Goal: Transaction & Acquisition: Purchase product/service

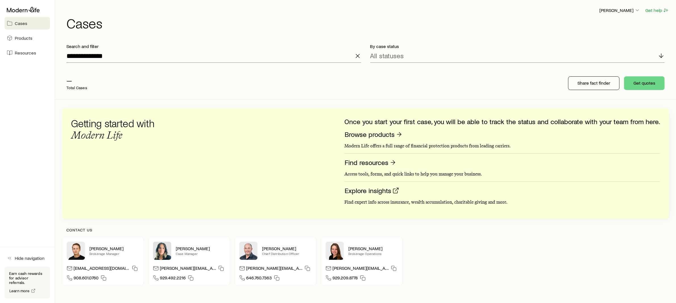
click at [358, 56] on line "button" at bounding box center [357, 55] width 3 height 3
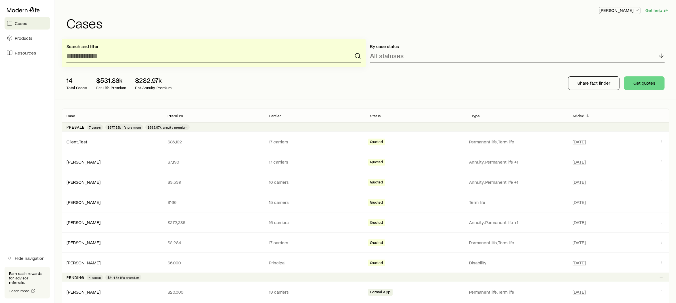
click at [609, 12] on p "[PERSON_NAME]" at bounding box center [619, 10] width 41 height 6
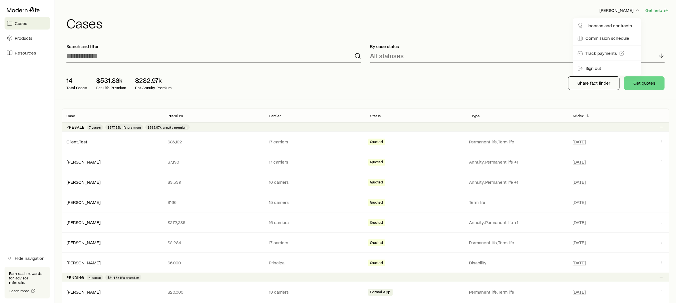
click at [447, 21] on h1 "Cases" at bounding box center [367, 23] width 603 height 14
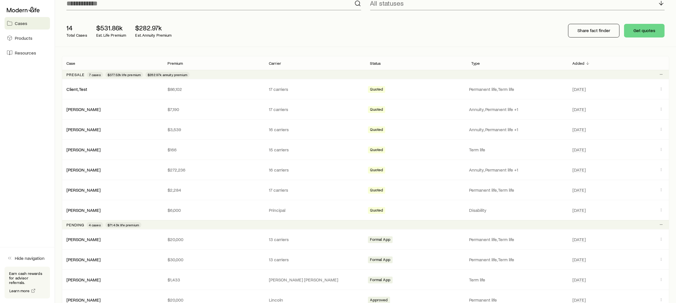
scroll to position [52, 0]
click at [646, 32] on button "Get quotes" at bounding box center [644, 31] width 41 height 14
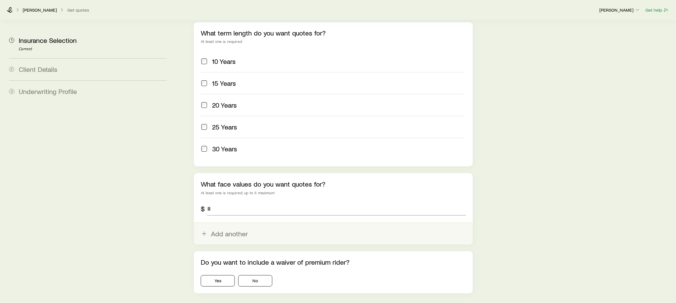
scroll to position [248, 0]
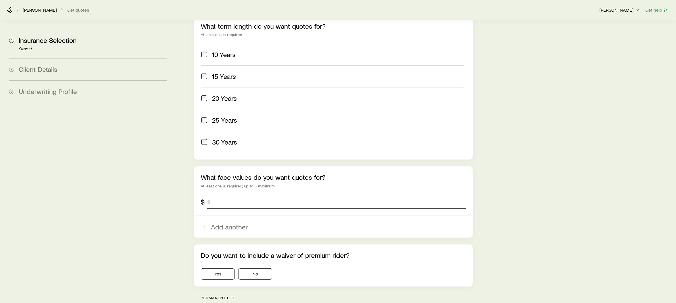
click at [232, 195] on input "tel" at bounding box center [336, 202] width 259 height 14
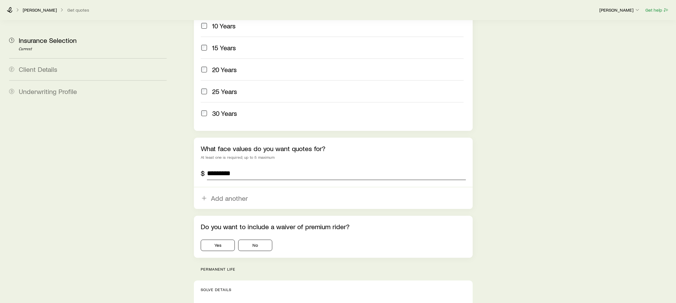
scroll to position [289, 0]
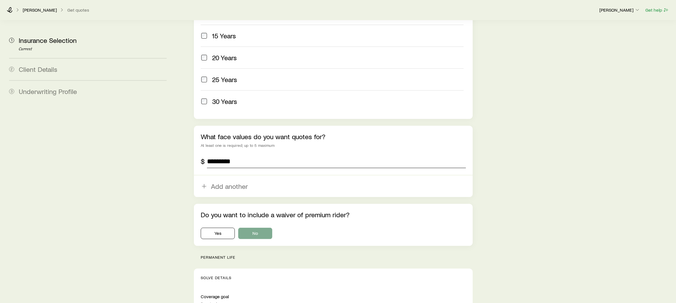
type input "*********"
click at [248, 228] on button "No" at bounding box center [255, 233] width 34 height 11
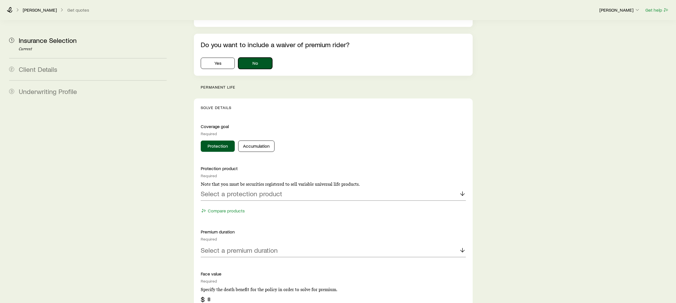
scroll to position [459, 0]
click at [229, 189] on p "Select a protection product" at bounding box center [241, 193] width 81 height 8
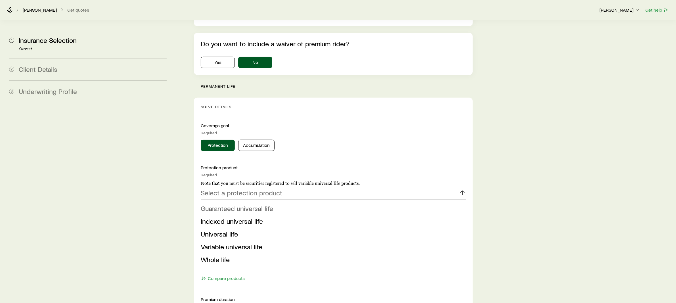
click at [227, 204] on span "Guaranteed universal life" at bounding box center [237, 208] width 72 height 8
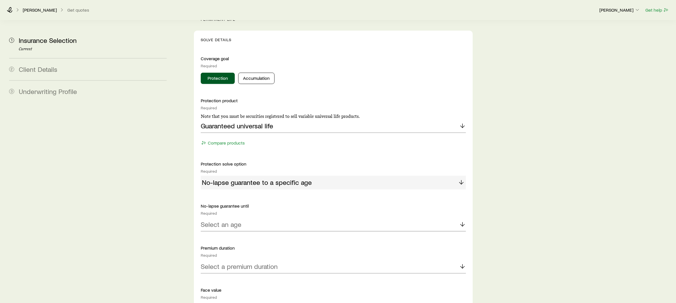
scroll to position [526, 0]
click at [235, 220] on p "Select an age" at bounding box center [221, 224] width 41 height 8
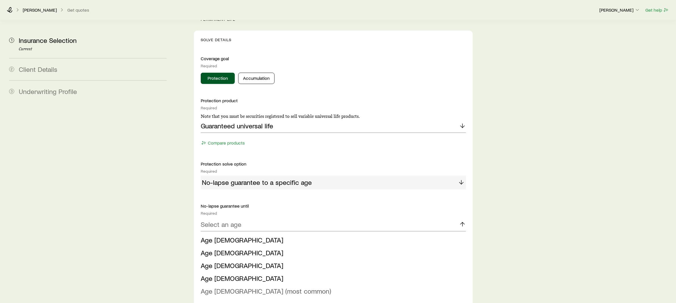
click at [222, 287] on span "Age [DEMOGRAPHIC_DATA] (most common)" at bounding box center [266, 291] width 130 height 8
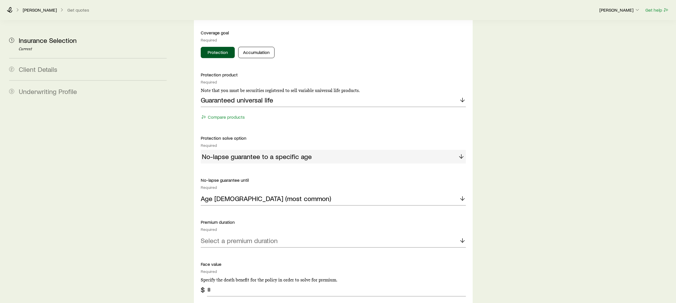
scroll to position [560, 0]
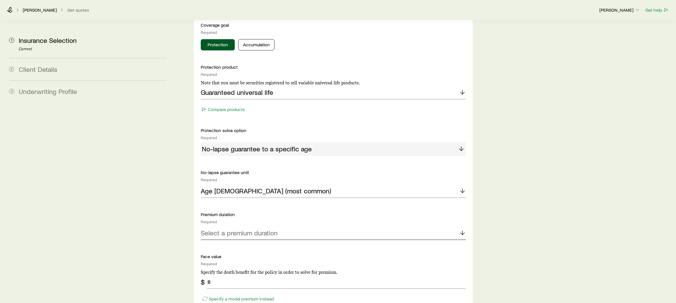
click at [229, 226] on div "Select a premium duration" at bounding box center [333, 233] width 265 height 14
click at [224, 244] on span "Continuous Pay (Level Pay)" at bounding box center [240, 248] width 79 height 8
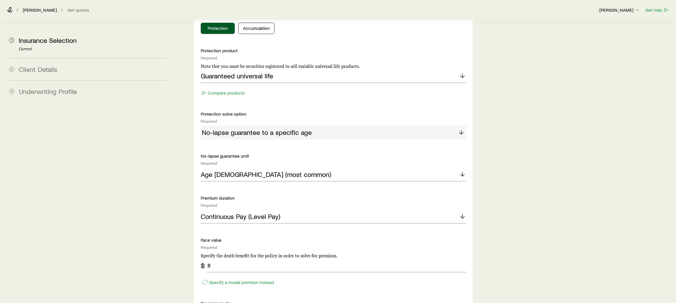
scroll to position [585, 0]
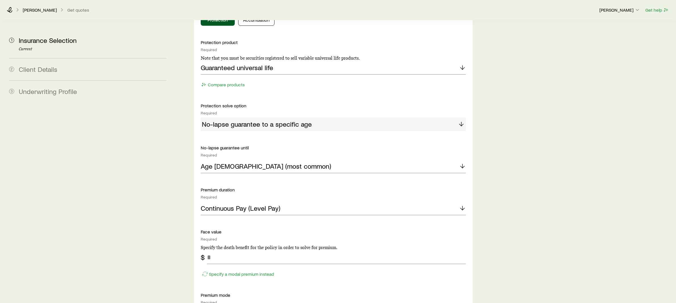
click at [222, 264] on div "Specify a modal premium instead" at bounding box center [333, 271] width 265 height 14
click at [221, 250] on input "tel" at bounding box center [336, 257] width 259 height 14
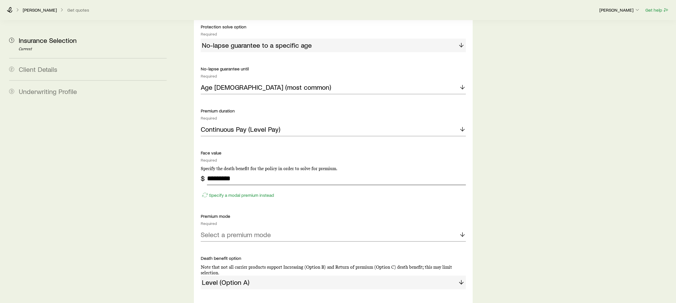
type input "*********"
click at [272, 228] on div "Select a premium mode" at bounding box center [333, 235] width 265 height 14
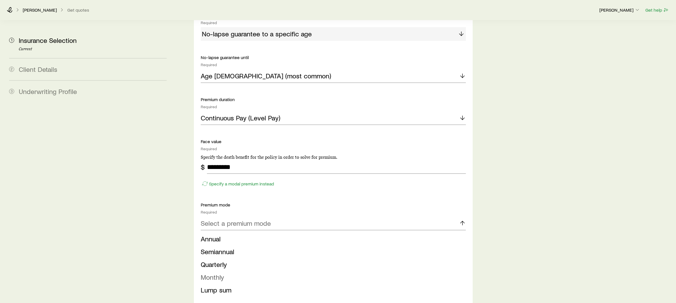
click at [233, 271] on li "Monthly" at bounding box center [332, 277] width 262 height 13
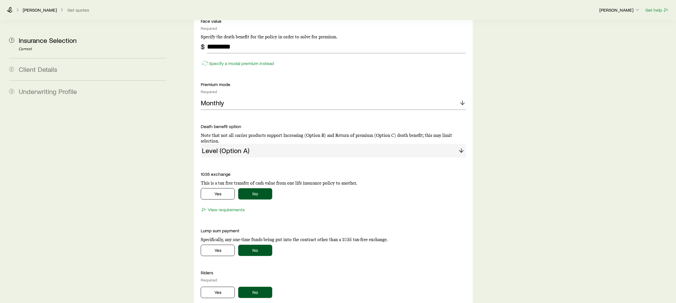
scroll to position [797, 0]
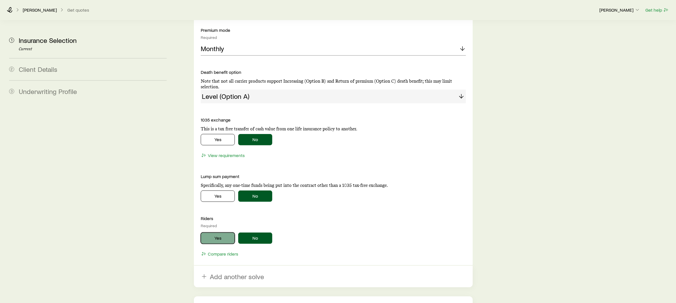
click at [227, 232] on button "Yes" at bounding box center [218, 237] width 34 height 11
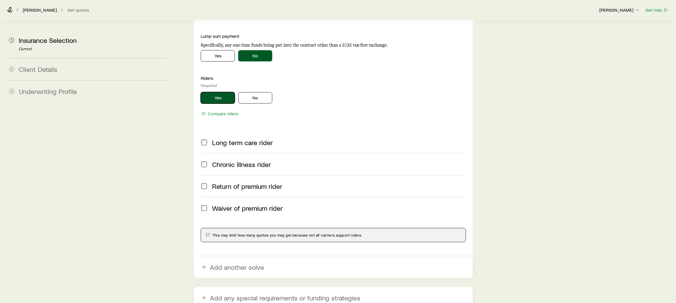
scroll to position [976, 0]
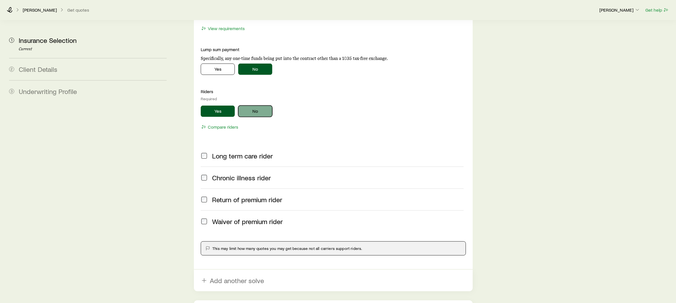
click at [246, 106] on button "No" at bounding box center [255, 111] width 34 height 11
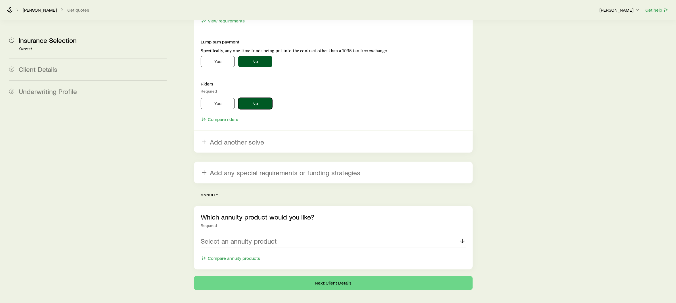
scroll to position [992, 0]
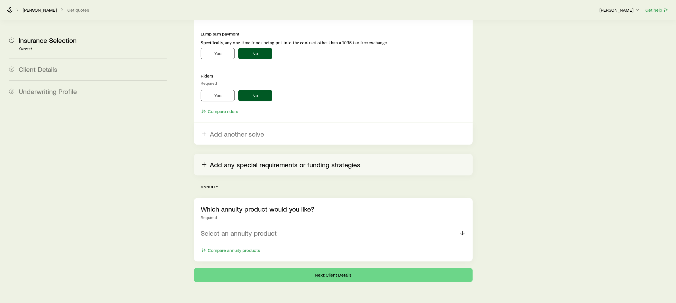
click at [235, 154] on button "Add any special requirements or funding strategies" at bounding box center [333, 165] width 279 height 22
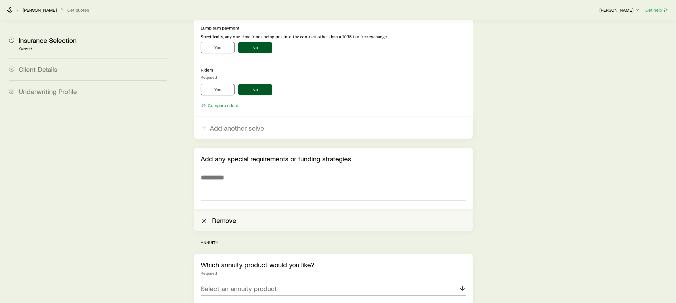
click at [213, 209] on button "Remove" at bounding box center [333, 220] width 279 height 22
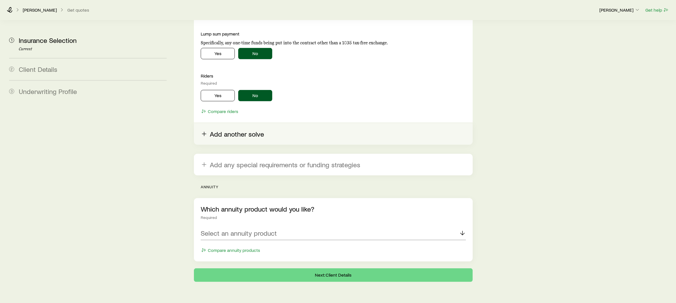
click at [233, 123] on button "Add another solve" at bounding box center [333, 134] width 279 height 22
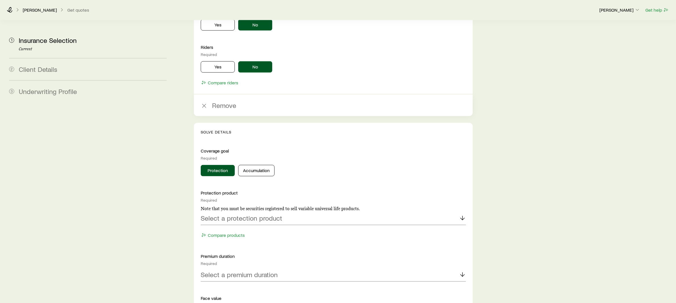
scroll to position [1031, 0]
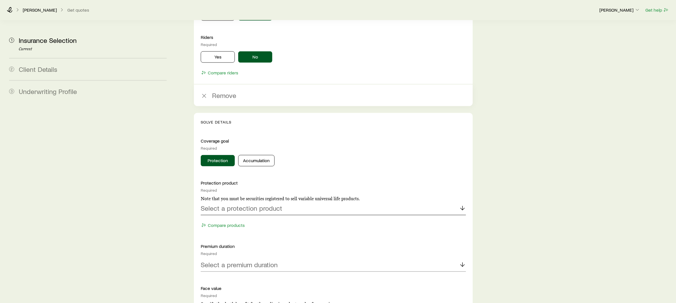
click at [256, 204] on p "Select a protection product" at bounding box center [241, 208] width 81 height 8
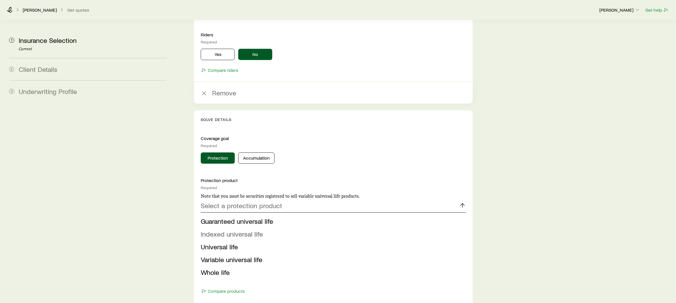
scroll to position [1033, 0]
click at [232, 255] on span "Variable universal life" at bounding box center [232, 259] width 62 height 8
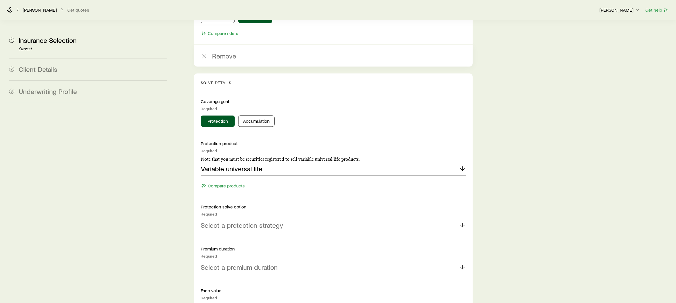
scroll to position [1070, 0]
click at [245, 221] on p "Select a protection strategy" at bounding box center [242, 225] width 82 height 8
click at [229, 249] on span "Current to a specific age" at bounding box center [238, 253] width 74 height 8
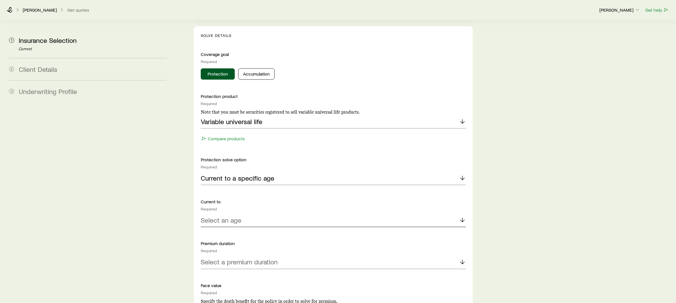
click at [230, 216] on p "Select an age" at bounding box center [221, 220] width 41 height 8
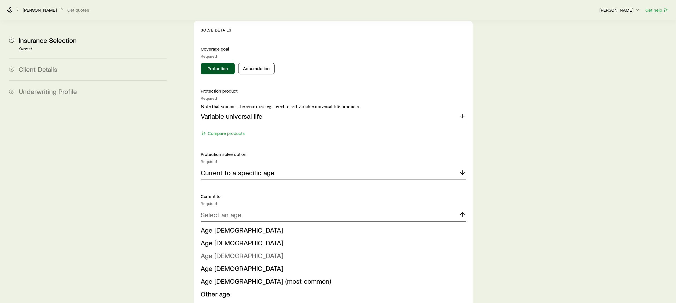
scroll to position [1130, 0]
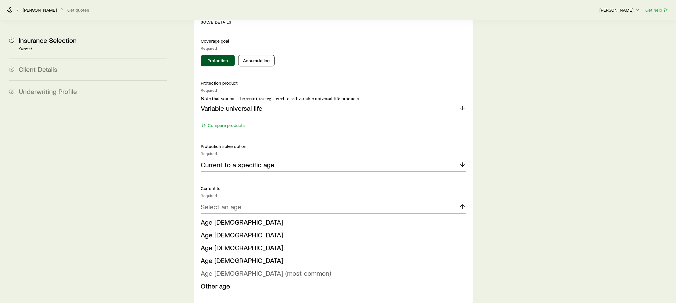
click at [230, 269] on span "Age [DEMOGRAPHIC_DATA] (most common)" at bounding box center [266, 273] width 130 height 8
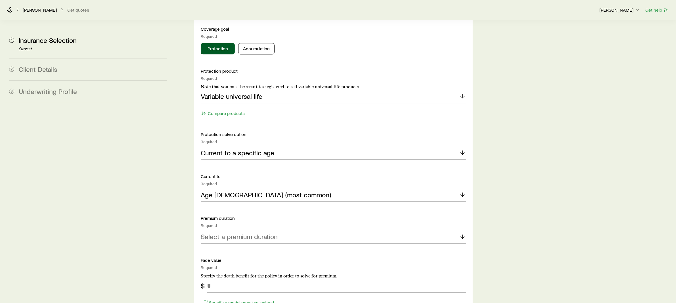
scroll to position [1143, 0]
click at [227, 232] on p "Select a premium duration" at bounding box center [239, 236] width 77 height 8
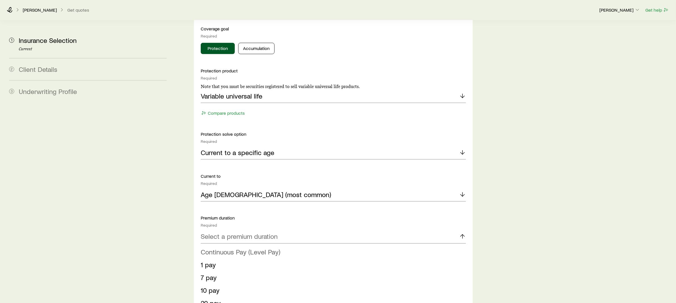
click at [224, 248] on span "Continuous Pay (Level Pay)" at bounding box center [240, 252] width 79 height 8
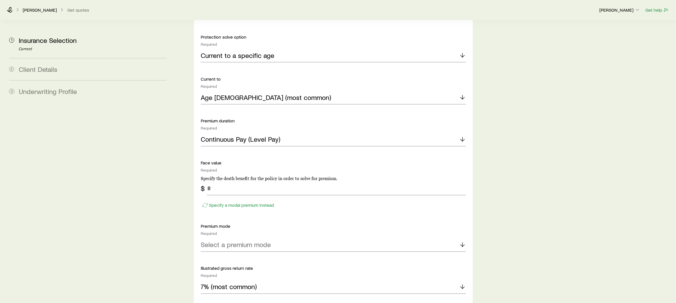
scroll to position [1250, 0]
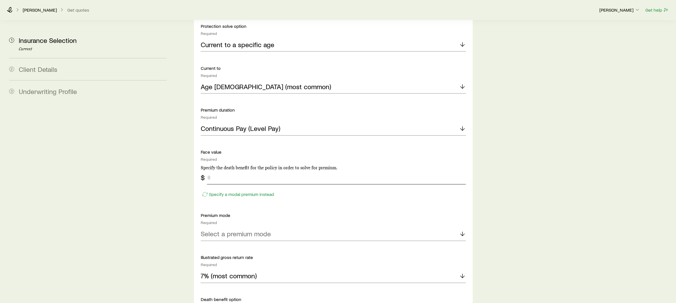
click at [218, 171] on input "tel" at bounding box center [336, 178] width 259 height 14
type input "*********"
click at [241, 226] on div "Select a premium mode" at bounding box center [333, 233] width 265 height 14
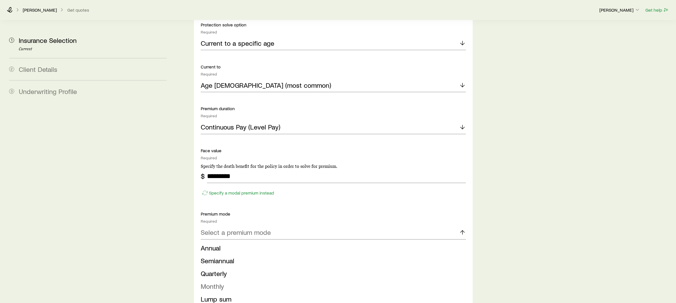
click at [217, 282] on span "Monthly" at bounding box center [212, 286] width 23 height 8
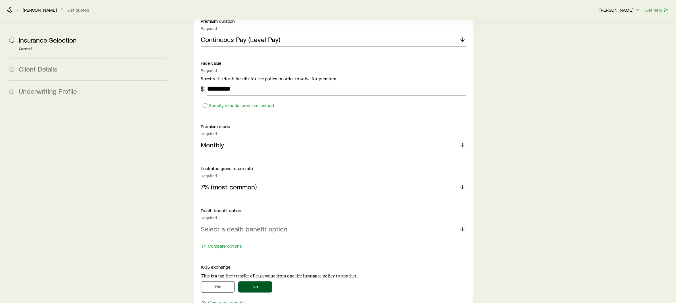
scroll to position [1341, 0]
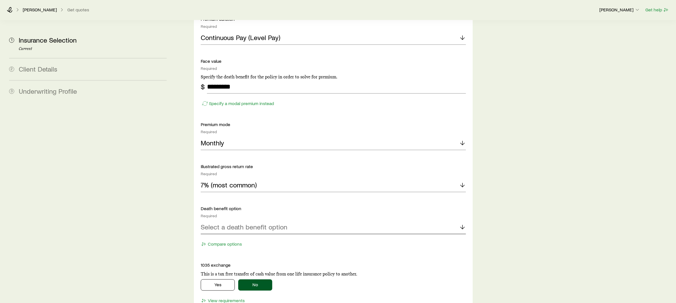
click at [234, 223] on p "Select a death benefit option" at bounding box center [244, 227] width 87 height 8
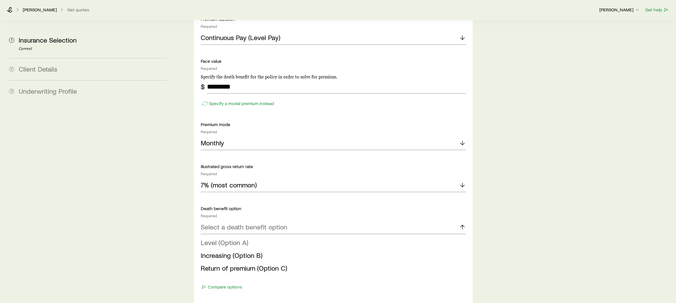
click at [236, 238] on span "Level (Option A)" at bounding box center [224, 242] width 47 height 8
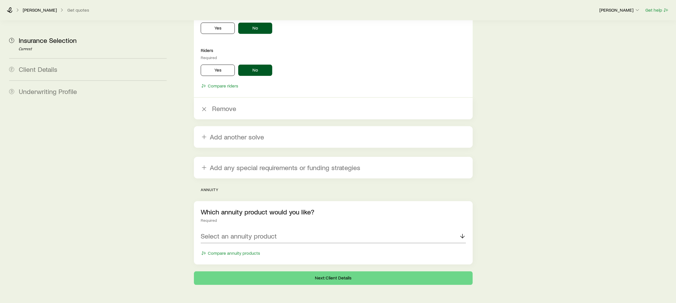
scroll to position [1656, 0]
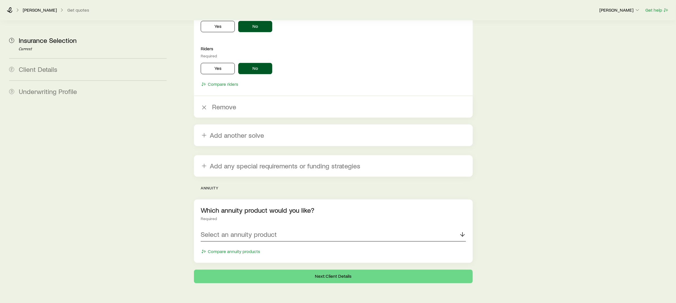
click at [250, 228] on div "Select an annuity product" at bounding box center [333, 235] width 265 height 14
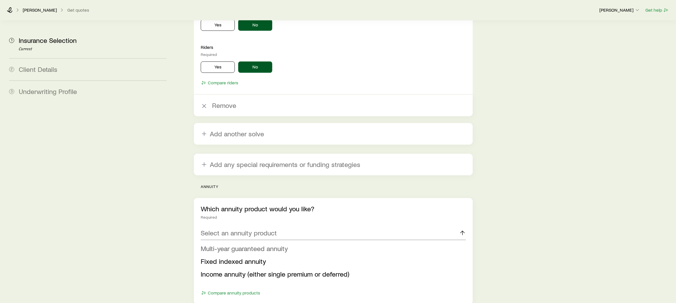
click at [250, 244] on span "Multi-year guaranteed annuity" at bounding box center [244, 248] width 87 height 8
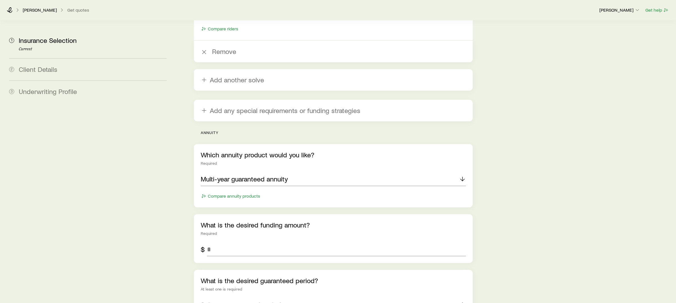
scroll to position [1713, 0]
click at [216, 241] on input "tel" at bounding box center [336, 248] width 259 height 14
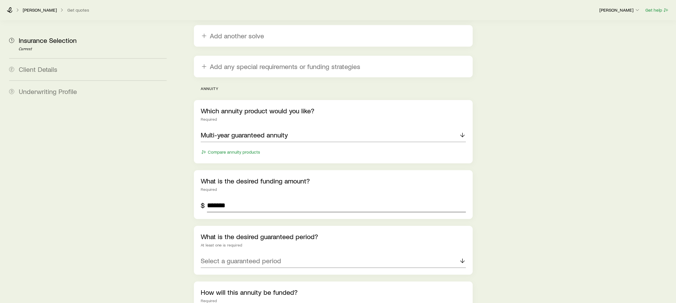
type input "*******"
click at [243, 257] on p "Select a guaranteed period" at bounding box center [241, 261] width 80 height 8
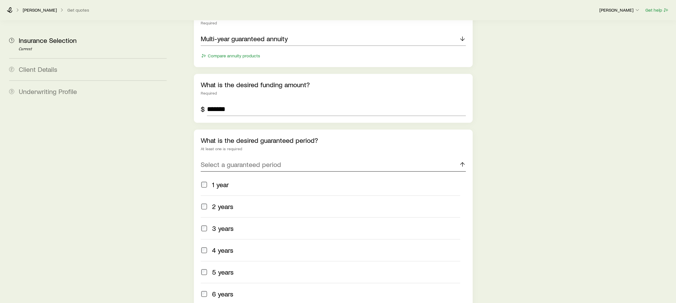
scroll to position [1855, 0]
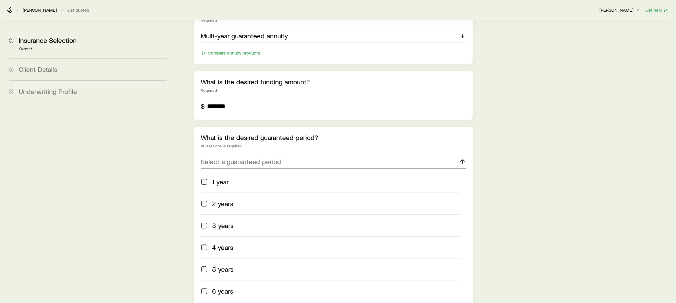
click at [211, 265] on div "5 years" at bounding box center [330, 269] width 259 height 8
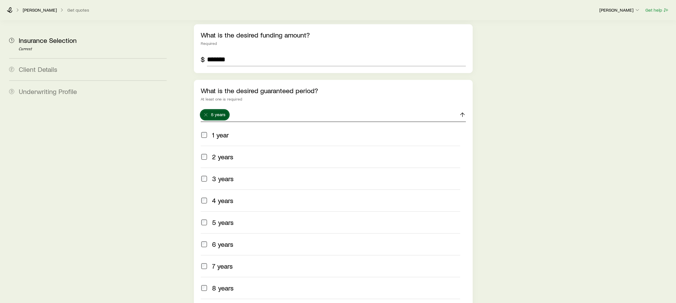
click at [464, 111] on icon at bounding box center [462, 114] width 7 height 7
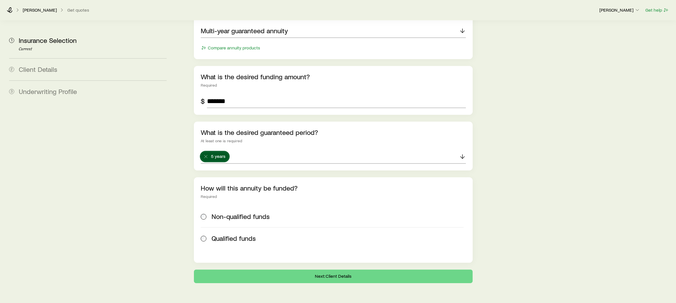
click at [207, 212] on span at bounding box center [204, 216] width 6 height 8
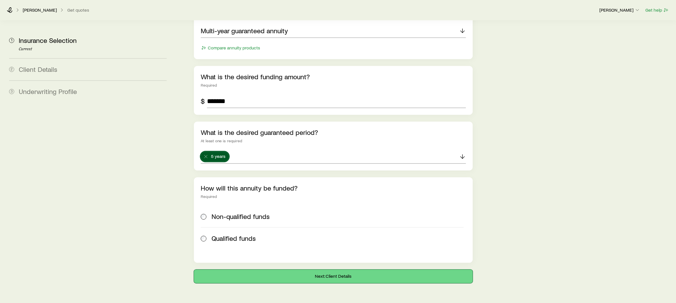
click at [303, 269] on button "Next: Client Details" at bounding box center [333, 276] width 279 height 14
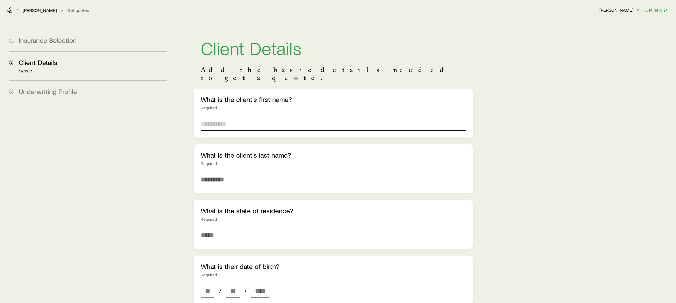
click at [297, 117] on input "text" at bounding box center [333, 124] width 265 height 14
type input "****"
type input "*****"
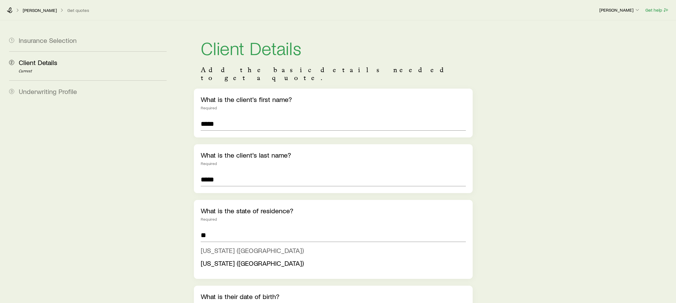
click at [214, 246] on span "[US_STATE] ([GEOGRAPHIC_DATA])" at bounding box center [252, 250] width 103 height 8
type input "*********"
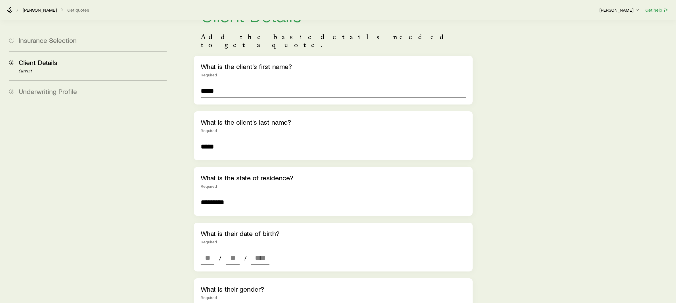
scroll to position [63, 0]
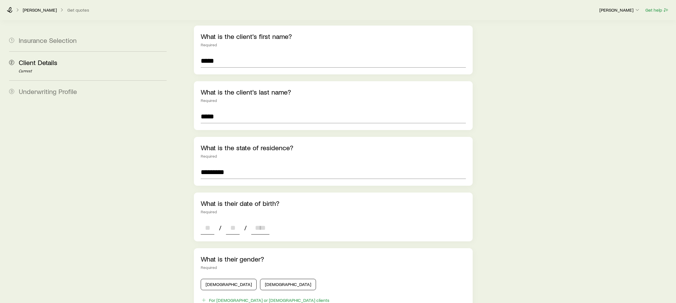
click at [204, 221] on input at bounding box center [208, 228] width 14 height 14
type input "**"
type input "****"
type input "*"
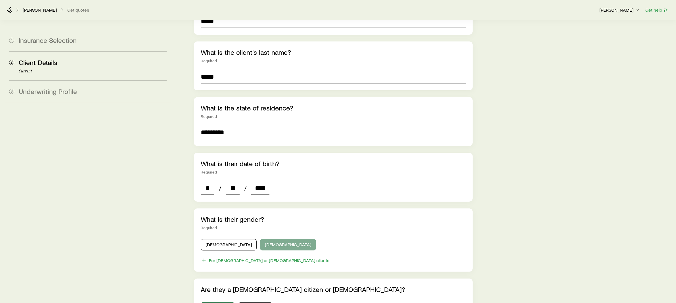
type input "****"
click at [260, 239] on button "[DEMOGRAPHIC_DATA]" at bounding box center [288, 244] width 56 height 11
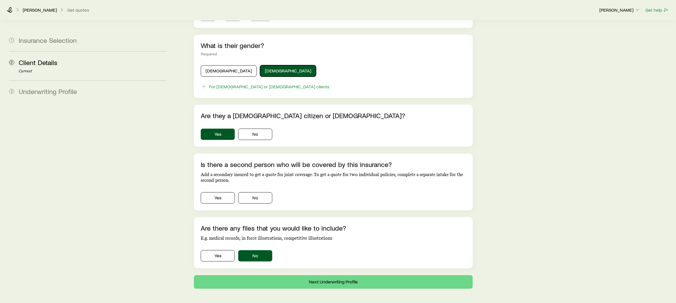
scroll to position [277, 0]
click at [251, 194] on button "No" at bounding box center [255, 197] width 34 height 11
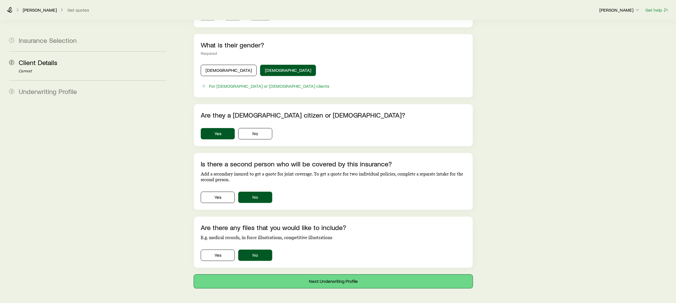
click at [284, 274] on button "Next: Underwriting Profile" at bounding box center [333, 281] width 279 height 14
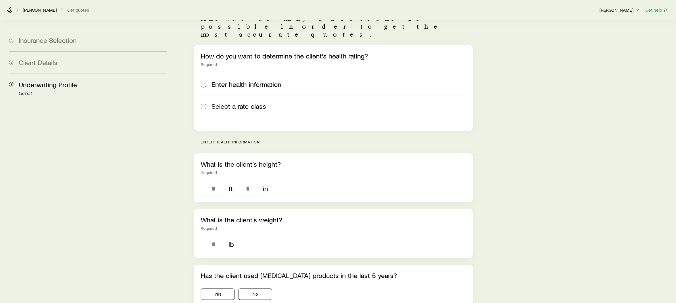
scroll to position [51, 0]
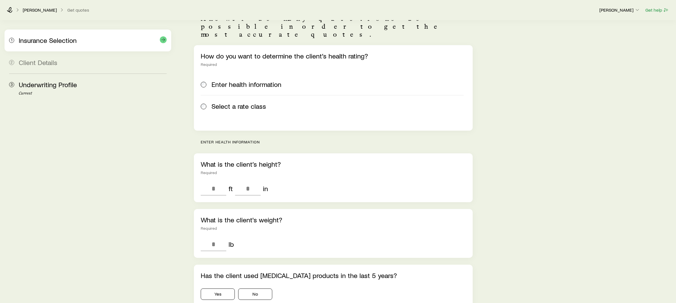
click at [55, 45] on div "1 Insurance Selection" at bounding box center [88, 41] width 158 height 22
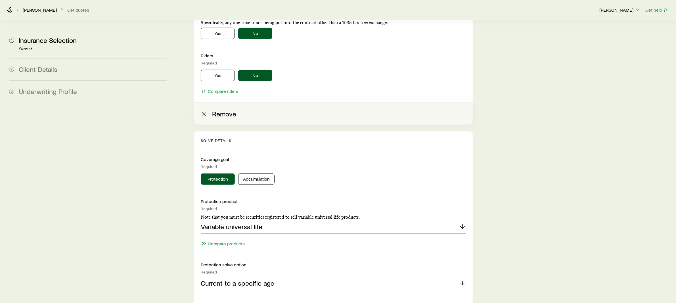
scroll to position [1004, 0]
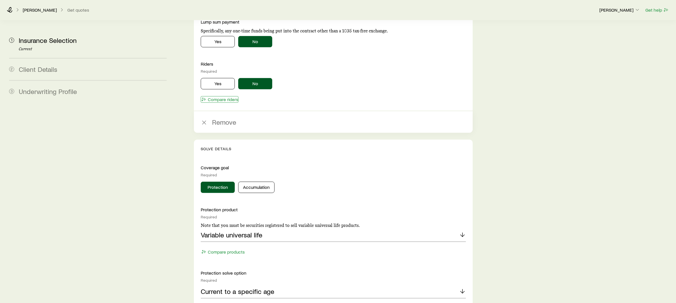
click at [222, 96] on button "Compare riders" at bounding box center [220, 99] width 38 height 7
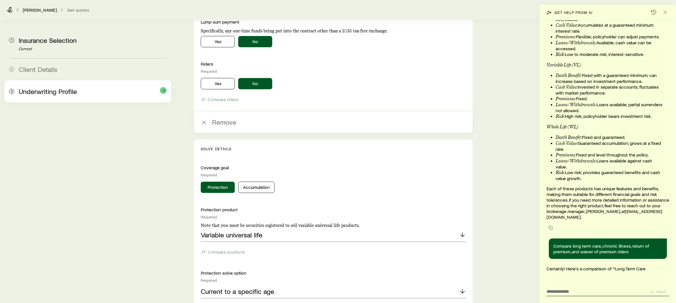
scroll to position [693, 0]
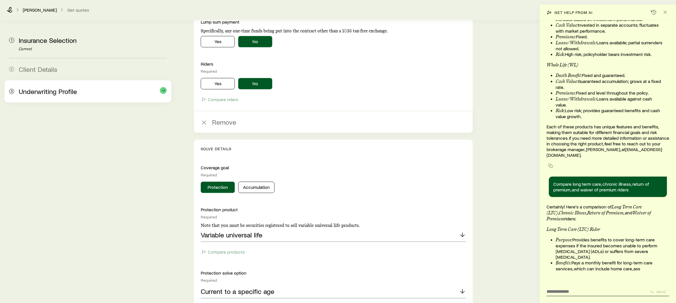
click at [59, 92] on span "Underwriting Profile" at bounding box center [48, 91] width 58 height 8
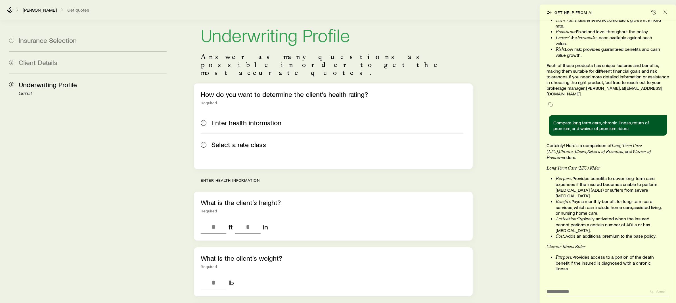
scroll to position [816, 0]
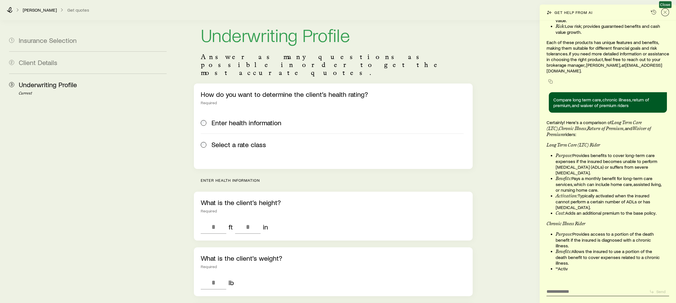
click at [665, 11] on icon "Close" at bounding box center [665, 12] width 6 height 6
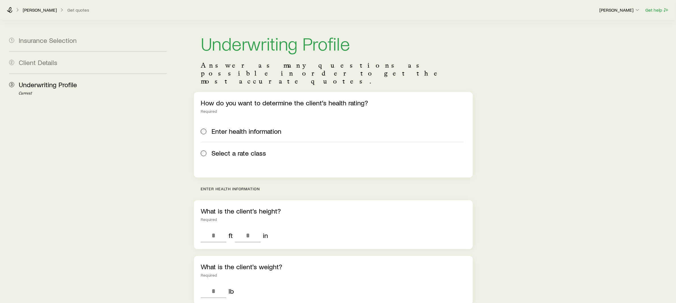
scroll to position [0, 0]
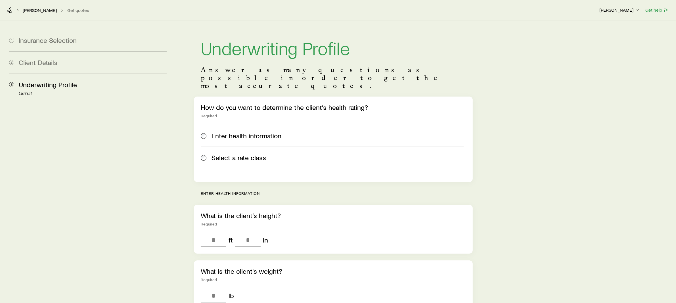
click at [230, 154] on span "Select a rate class" at bounding box center [238, 158] width 54 height 8
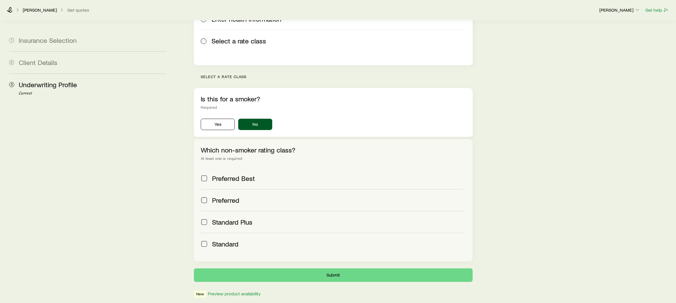
scroll to position [133, 0]
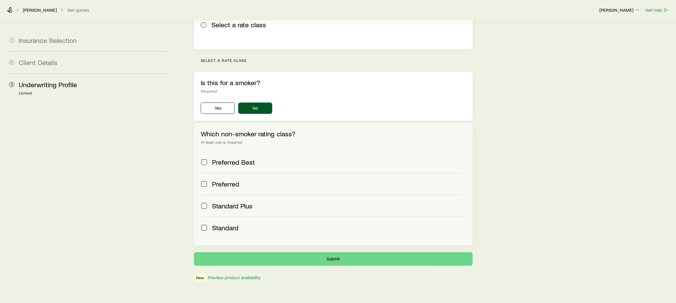
click at [208, 180] on div "Preferred" at bounding box center [332, 184] width 263 height 8
click at [204, 217] on label "Standard" at bounding box center [332, 228] width 263 height 22
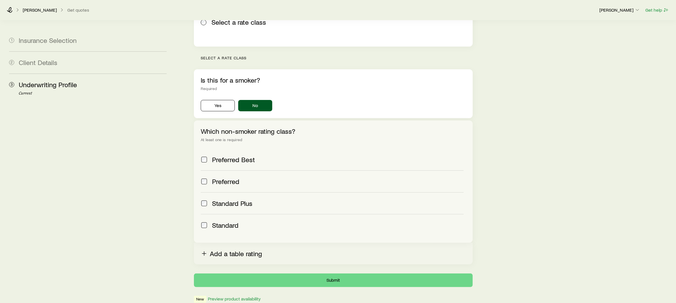
scroll to position [140, 0]
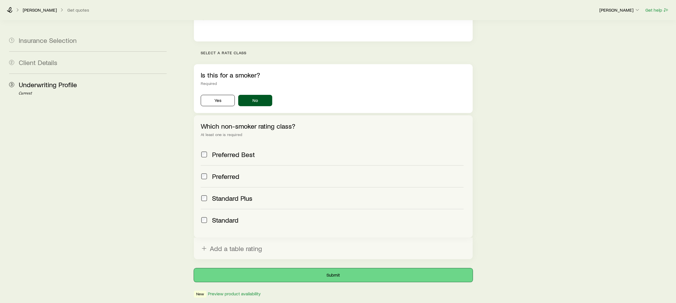
click at [324, 268] on button "Submit" at bounding box center [333, 275] width 279 height 14
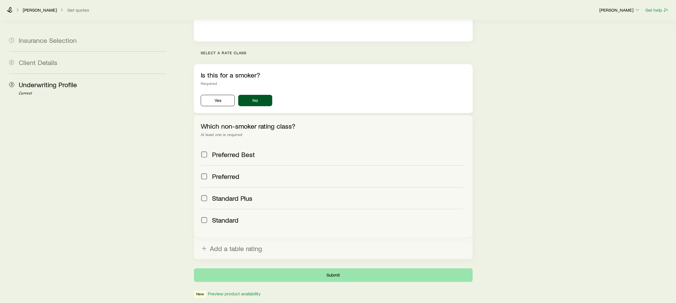
scroll to position [0, 0]
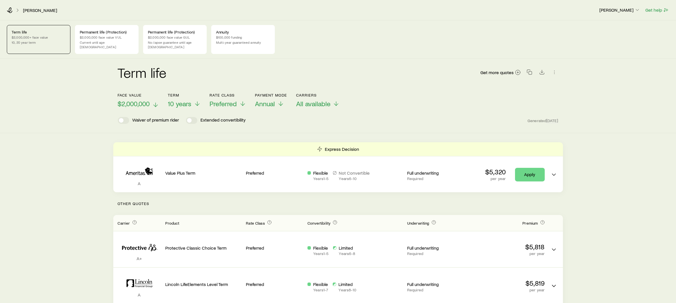
click at [147, 102] on span "$2,000,000" at bounding box center [134, 104] width 32 height 8
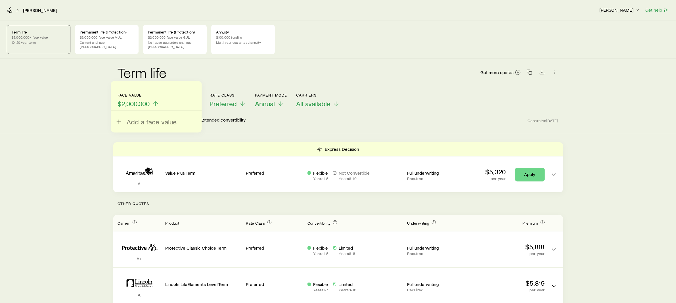
click at [214, 79] on div "Term life Get more quotes" at bounding box center [338, 76] width 440 height 20
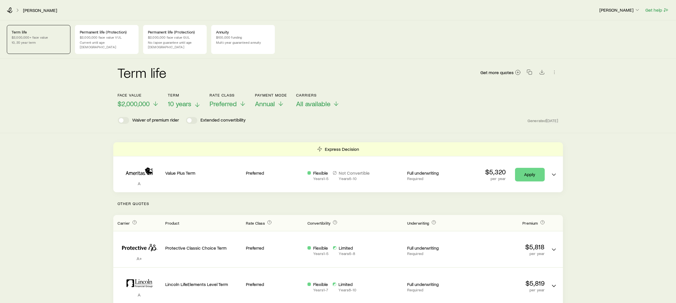
click at [183, 100] on span "10 years" at bounding box center [180, 104] width 24 height 8
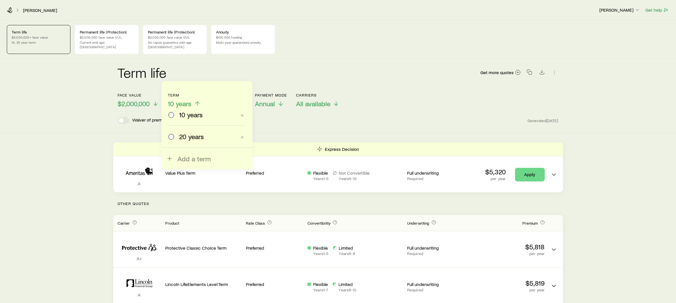
click at [200, 66] on div "Term life Get more quotes" at bounding box center [338, 76] width 440 height 20
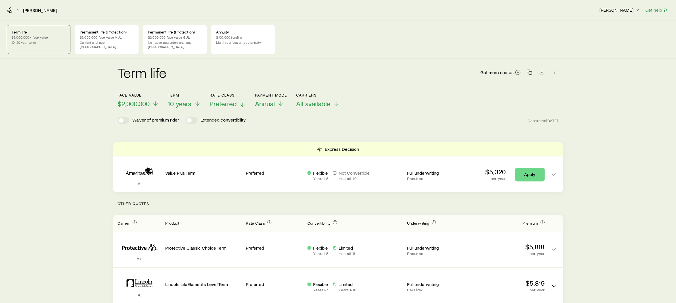
click at [232, 101] on span "Preferred" at bounding box center [223, 104] width 27 height 8
click at [188, 100] on span "10 years" at bounding box center [180, 104] width 24 height 8
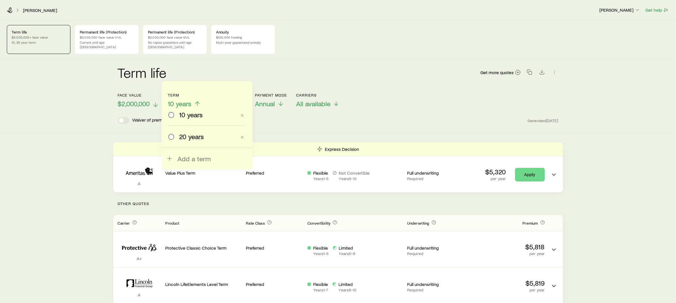
click at [138, 100] on span "$2,000,000" at bounding box center [134, 104] width 32 height 8
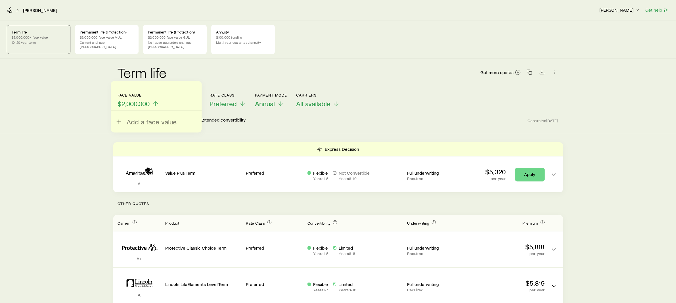
click at [81, 98] on div "Term life Get more quotes Face value $2,000,000 Add a face value Term 10 years …" at bounding box center [338, 96] width 676 height 74
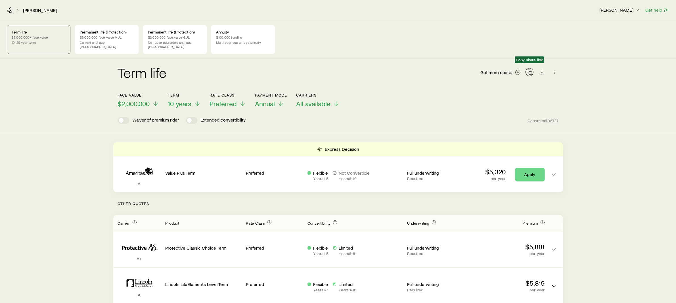
click at [530, 69] on icon "button" at bounding box center [529, 72] width 6 height 6
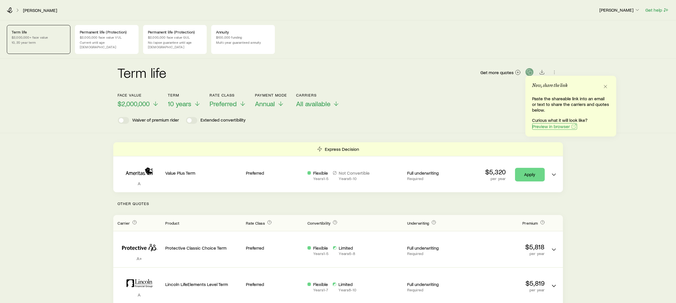
click at [542, 127] on span "Preview in browser" at bounding box center [550, 126] width 37 height 5
click at [8, 9] on icon at bounding box center [10, 10] width 6 height 6
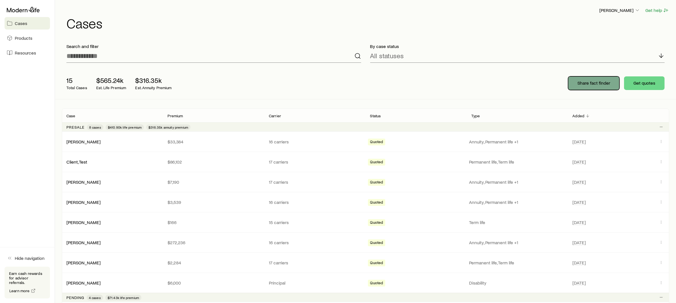
click at [587, 84] on p "Share fact finder" at bounding box center [593, 83] width 33 height 6
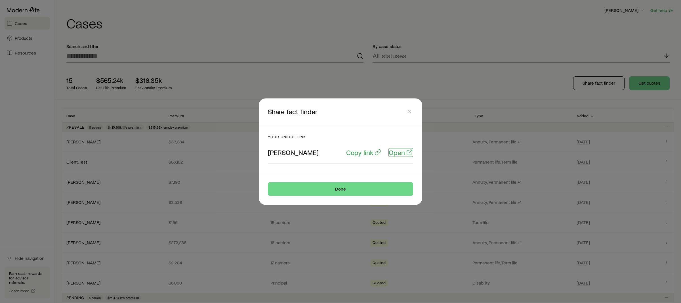
click at [396, 151] on p "Open" at bounding box center [397, 152] width 16 height 8
click at [410, 111] on icon "button" at bounding box center [409, 111] width 6 height 6
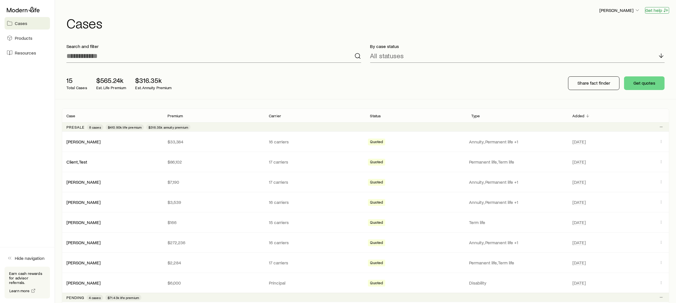
click at [657, 9] on button "Get help" at bounding box center [657, 10] width 24 height 7
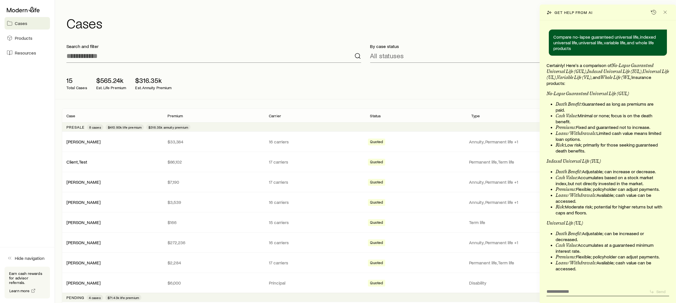
scroll to position [3635, 0]
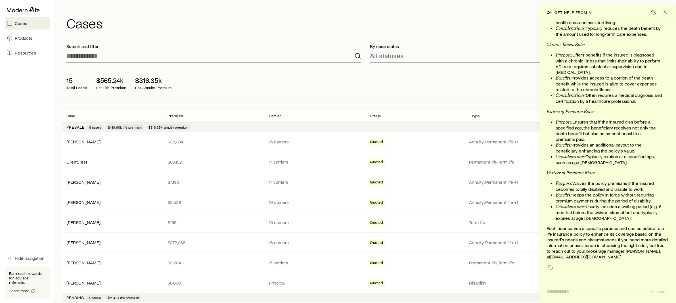
click at [578, 289] on textarea at bounding box center [595, 289] width 98 height 9
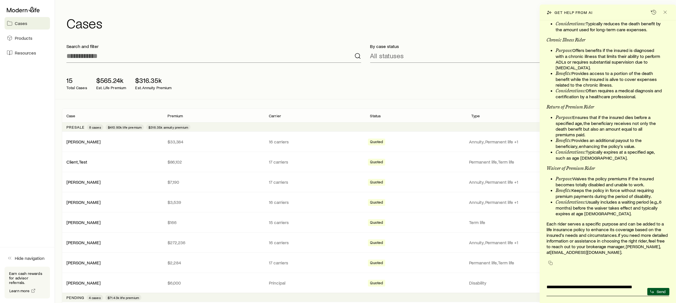
type textarea "**********"
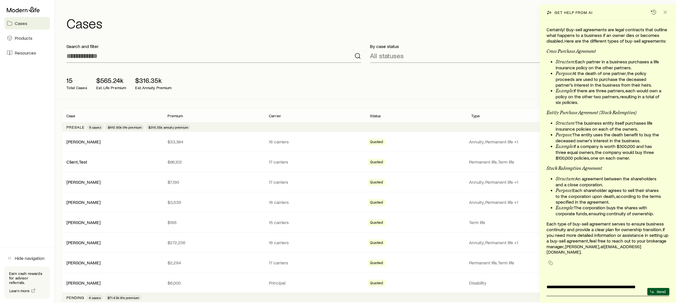
scroll to position [0, 0]
type textarea "**********"
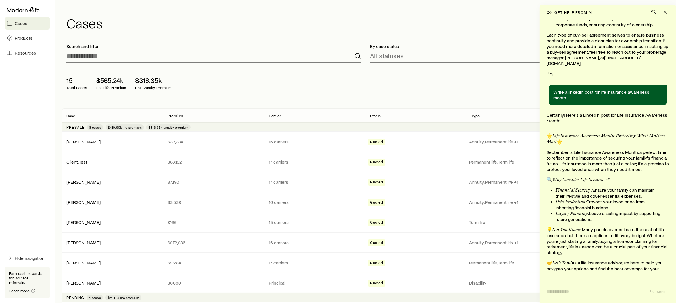
scroll to position [4115, 0]
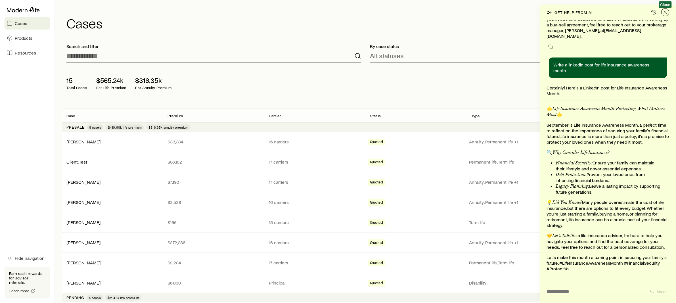
click at [665, 11] on icon "Close" at bounding box center [665, 12] width 6 height 6
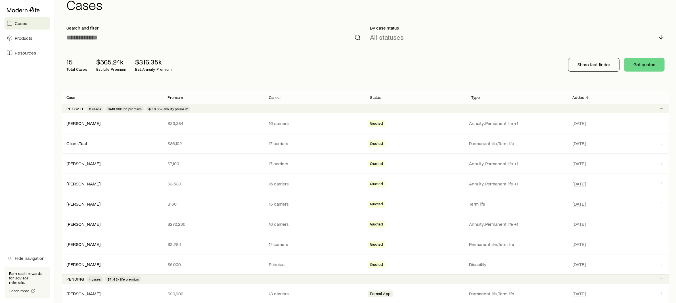
scroll to position [18, 0]
click at [228, 108] on div "Presale 8 cases $410.90k life premium $316.35k annuity premium" at bounding box center [365, 108] width 607 height 9
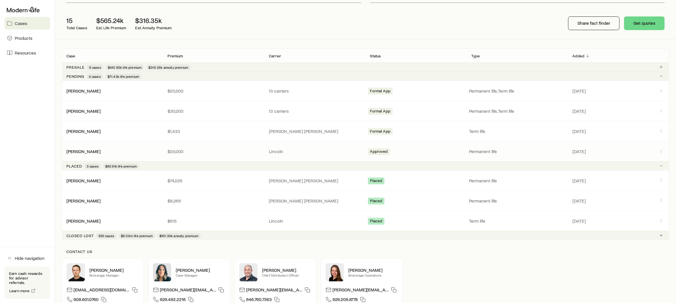
scroll to position [58, 0]
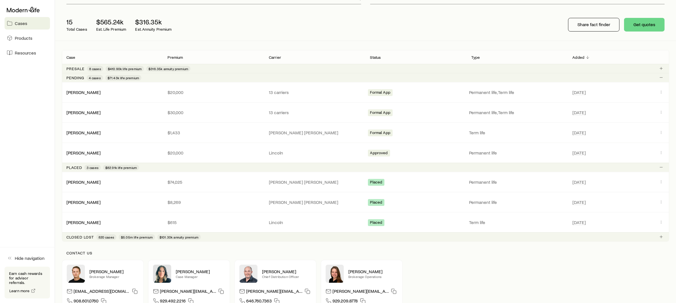
click at [203, 69] on div "Presale 8 cases $410.90k life premium $316.35k annuity premium" at bounding box center [365, 68] width 607 height 9
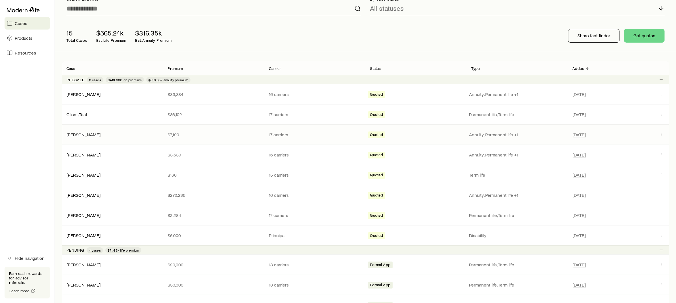
scroll to position [48, 0]
click at [75, 94] on link "[PERSON_NAME]" at bounding box center [84, 93] width 34 height 5
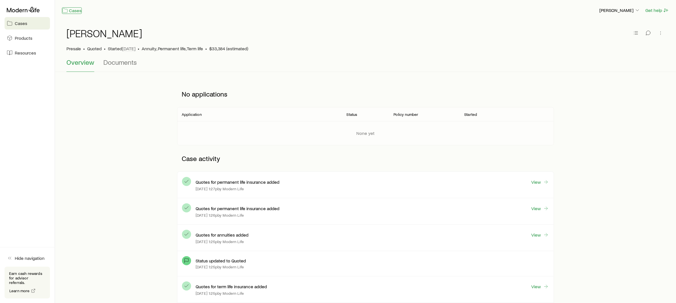
click at [73, 10] on link "Cases" at bounding box center [72, 10] width 20 height 7
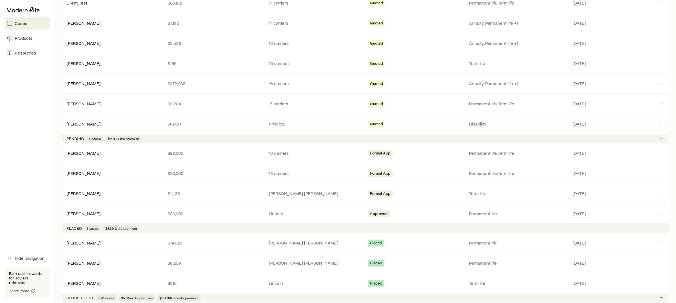
scroll to position [160, 0]
click at [75, 152] on link "[PERSON_NAME]" at bounding box center [84, 151] width 34 height 5
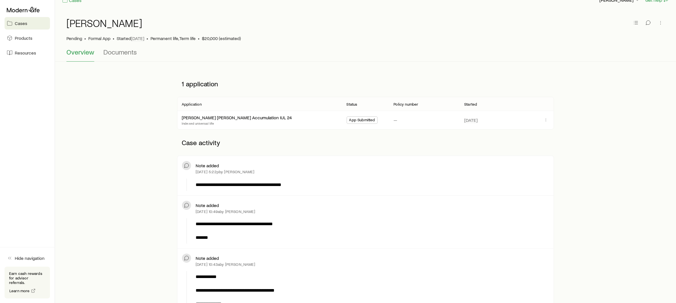
scroll to position [1, 0]
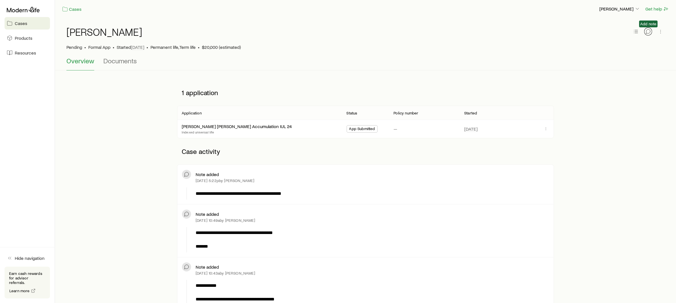
click at [646, 32] on icon "button" at bounding box center [648, 31] width 4 height 4
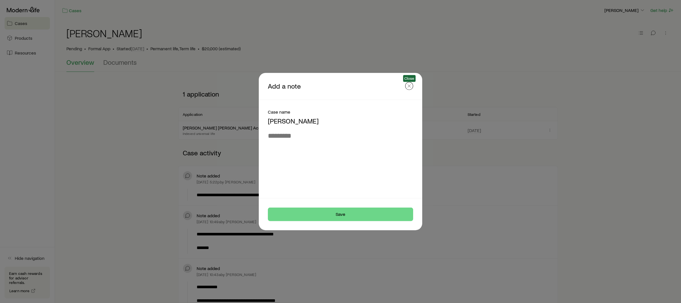
click at [412, 85] on icon "button" at bounding box center [409, 86] width 6 height 6
click at [412, 85] on p "1 application" at bounding box center [368, 93] width 380 height 17
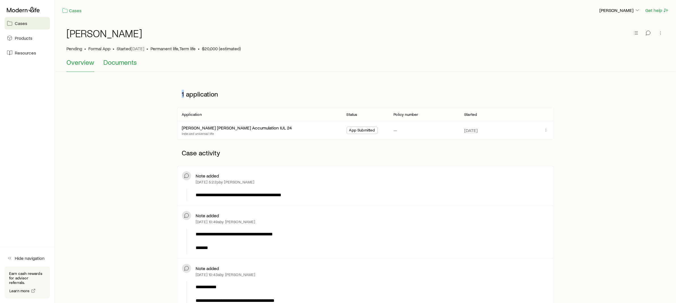
click at [118, 59] on span "Documents" at bounding box center [119, 62] width 33 height 8
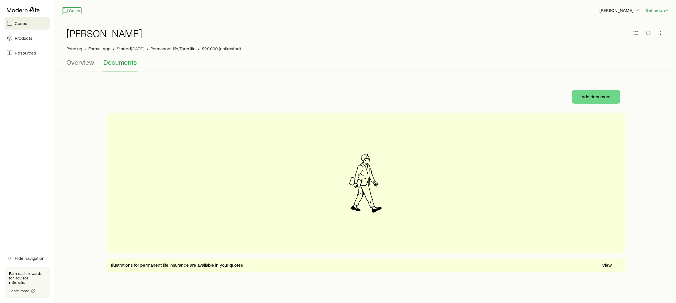
click at [77, 8] on link "Cases" at bounding box center [72, 10] width 20 height 7
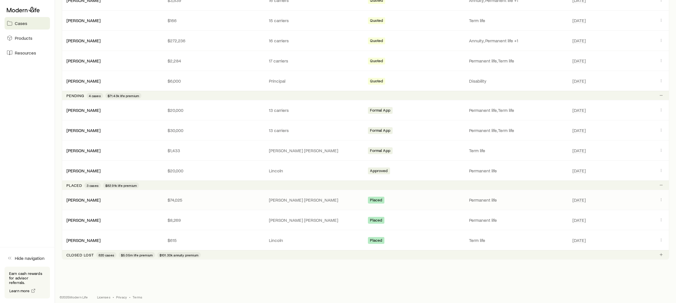
scroll to position [203, 0]
click at [81, 216] on link "[PERSON_NAME]" at bounding box center [84, 218] width 34 height 5
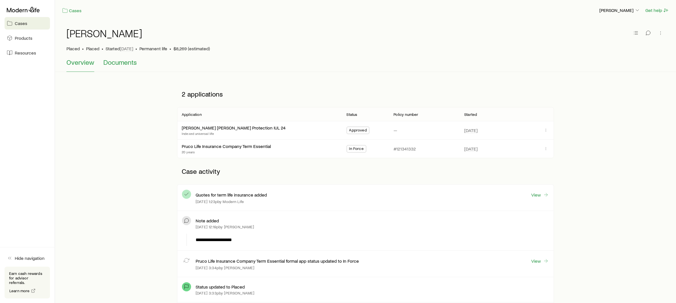
click at [120, 60] on span "Documents" at bounding box center [119, 62] width 33 height 8
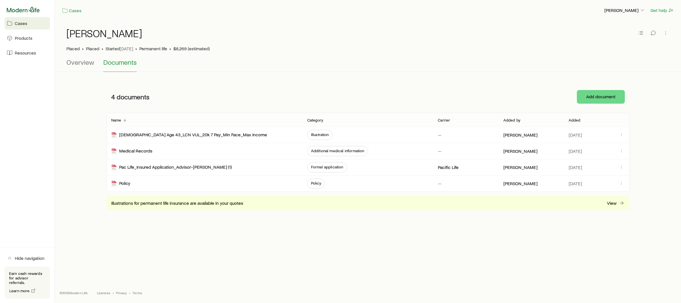
click at [20, 10] on icon at bounding box center [23, 10] width 33 height 6
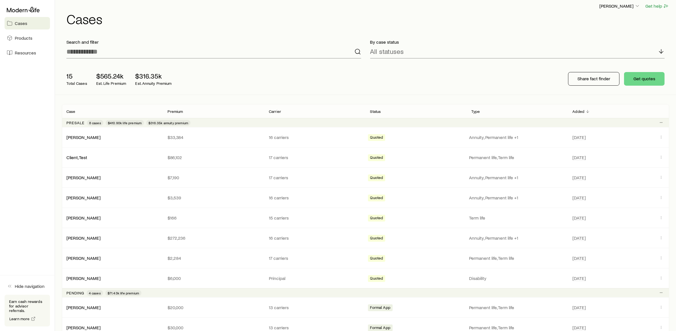
scroll to position [4147, 0]
click at [629, 7] on p "[PERSON_NAME]" at bounding box center [619, 6] width 41 height 6
click at [594, 63] on span "Sign out" at bounding box center [593, 64] width 16 height 6
